Goal: Task Accomplishment & Management: Use online tool/utility

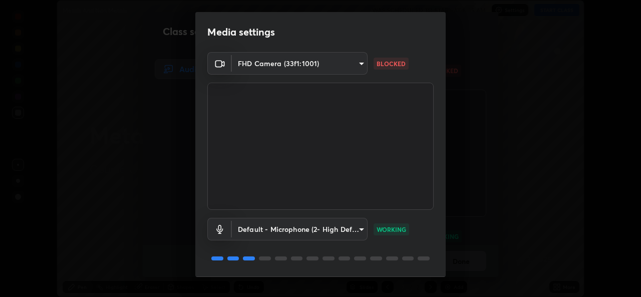
click at [364, 63] on body "Erase all Metals And Non Metals WAS SCHEDULED TO START AT 6:05 AM Settings STAR…" at bounding box center [320, 148] width 641 height 297
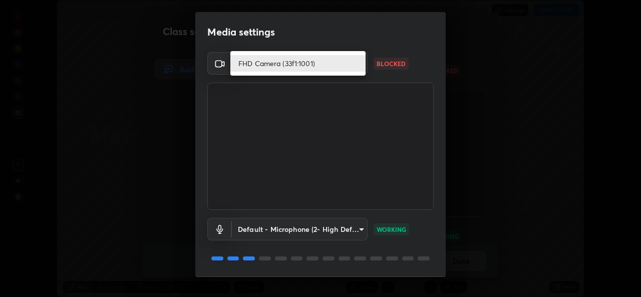
click at [351, 63] on li "FHD Camera (33f1:1001)" at bounding box center [297, 63] width 135 height 17
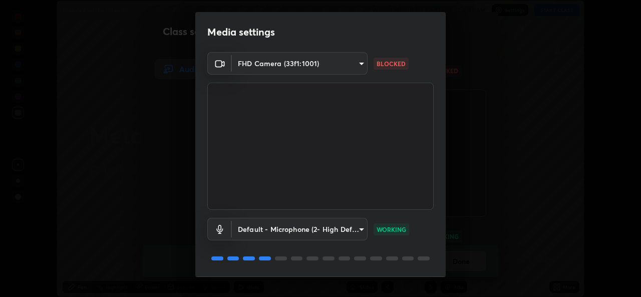
click at [384, 62] on p "BLOCKED" at bounding box center [390, 63] width 29 height 9
click at [359, 66] on body "Erase all Metals And Non Metals WAS SCHEDULED TO START AT 6:05 AM Settings STAR…" at bounding box center [320, 148] width 641 height 297
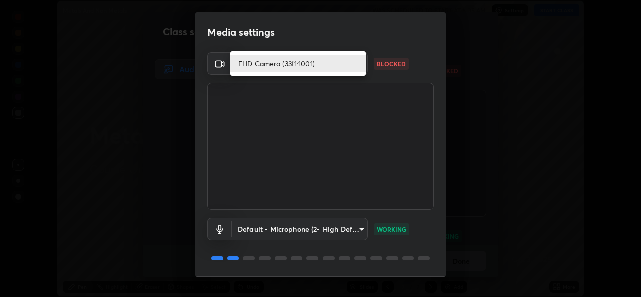
click at [295, 66] on li "FHD Camera (33f1:1001)" at bounding box center [297, 63] width 135 height 17
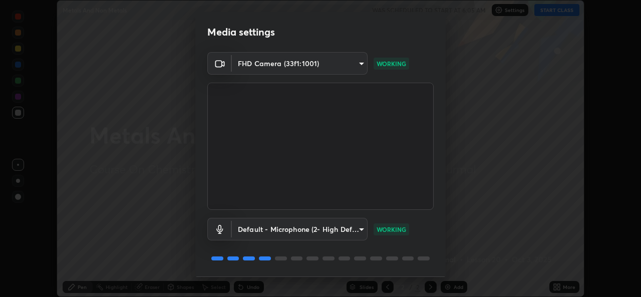
scroll to position [32, 0]
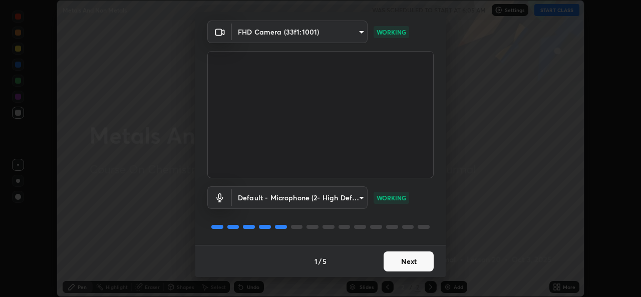
click at [411, 262] on button "Next" at bounding box center [408, 261] width 50 height 20
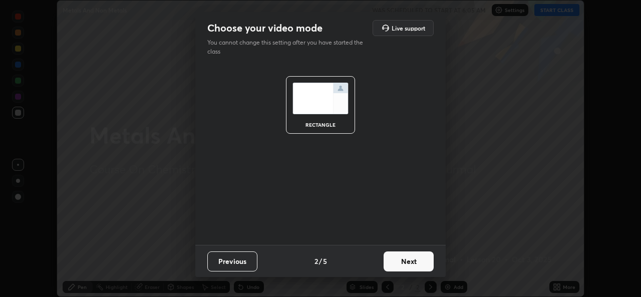
scroll to position [0, 0]
click at [409, 257] on button "Next" at bounding box center [408, 261] width 50 height 20
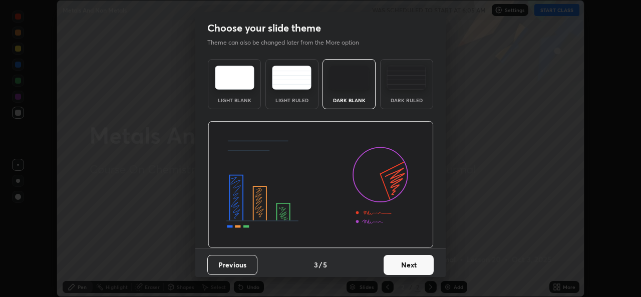
click at [406, 261] on button "Next" at bounding box center [408, 265] width 50 height 20
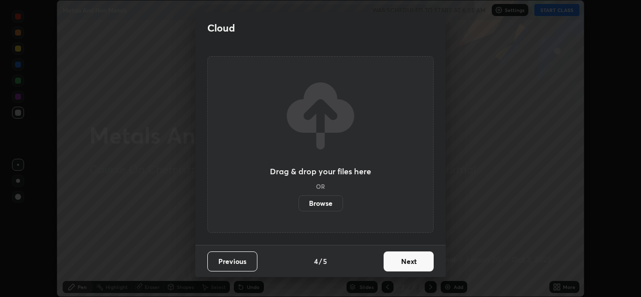
click at [412, 267] on button "Next" at bounding box center [408, 261] width 50 height 20
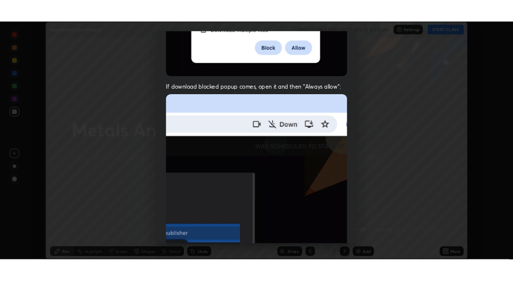
scroll to position [236, 0]
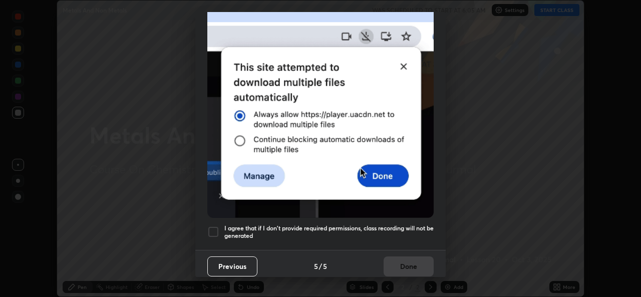
click at [217, 227] on div at bounding box center [213, 232] width 12 height 12
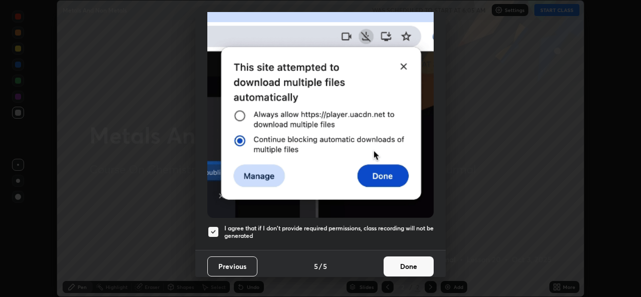
click at [404, 259] on button "Done" at bounding box center [408, 266] width 50 height 20
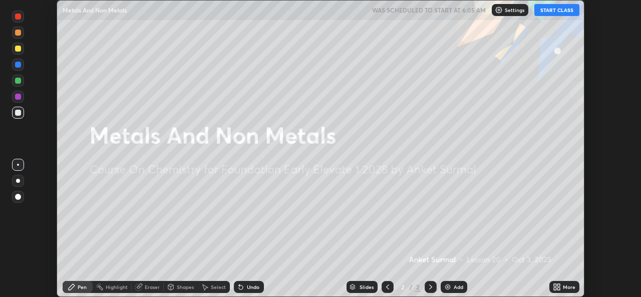
click at [552, 12] on button "START CLASS" at bounding box center [556, 10] width 45 height 12
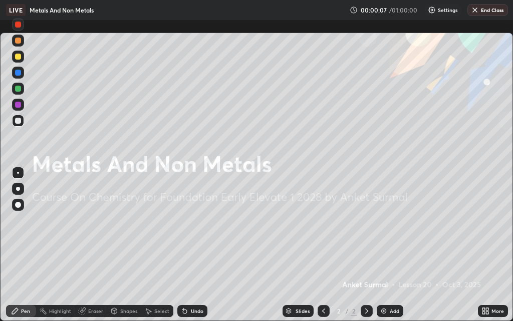
scroll to position [321, 513]
